Goal: Transaction & Acquisition: Book appointment/travel/reservation

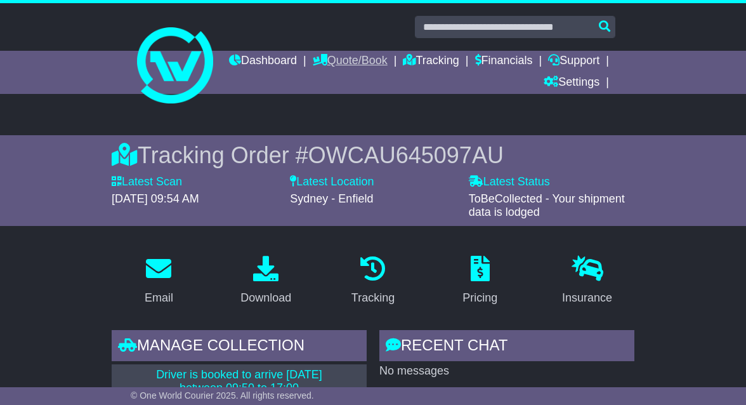
click at [388, 60] on link "Quote/Book" at bounding box center [350, 62] width 75 height 22
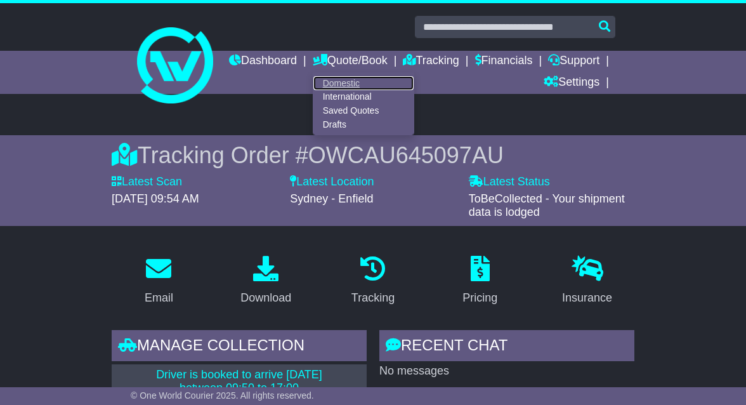
click at [408, 86] on link "Domestic" at bounding box center [363, 83] width 100 height 14
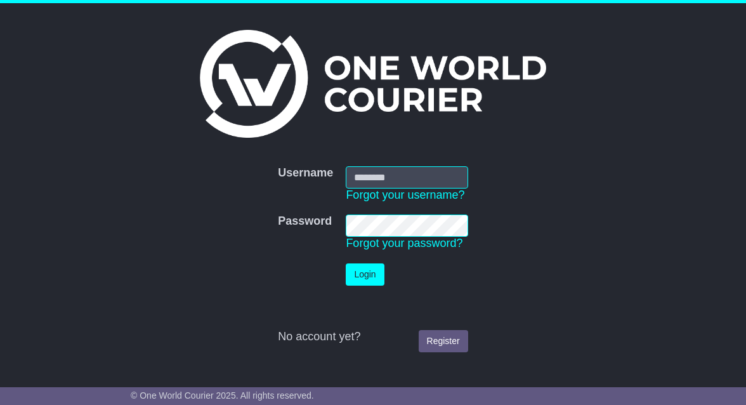
type input "**********"
click at [365, 273] on button "Login" at bounding box center [365, 274] width 38 height 22
